Goal: Go to known website

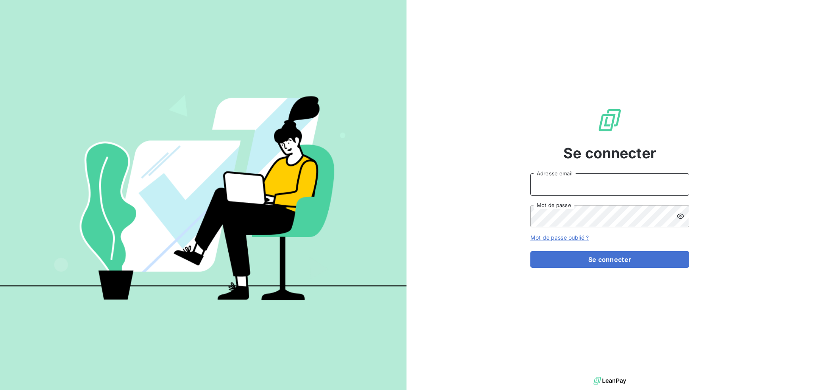
click at [599, 185] on input "Adresse email" at bounding box center [610, 185] width 159 height 22
type input "compta@login-informatique.com"
click at [531, 251] on button "Se connecter" at bounding box center [610, 259] width 159 height 17
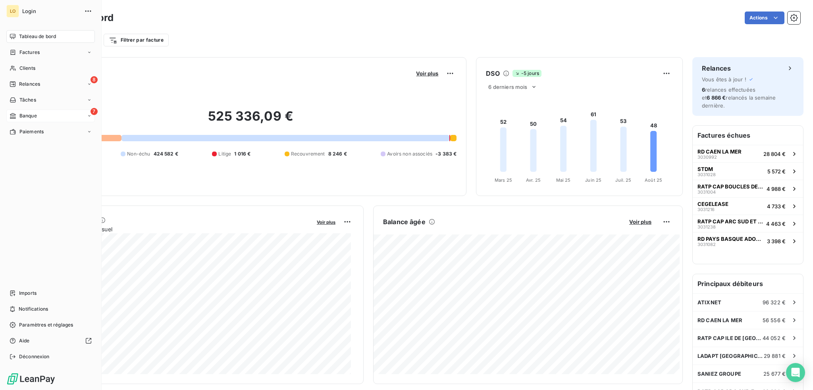
click at [38, 115] on div "7 Banque" at bounding box center [50, 116] width 89 height 13
